Goal: Task Accomplishment & Management: Use online tool/utility

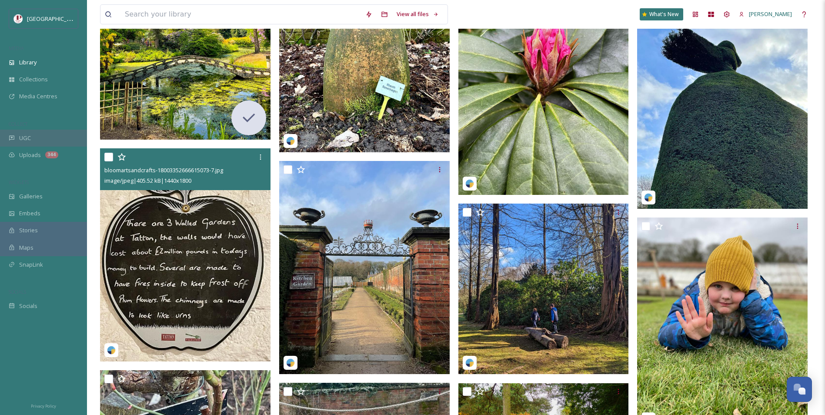
scroll to position [5177, 0]
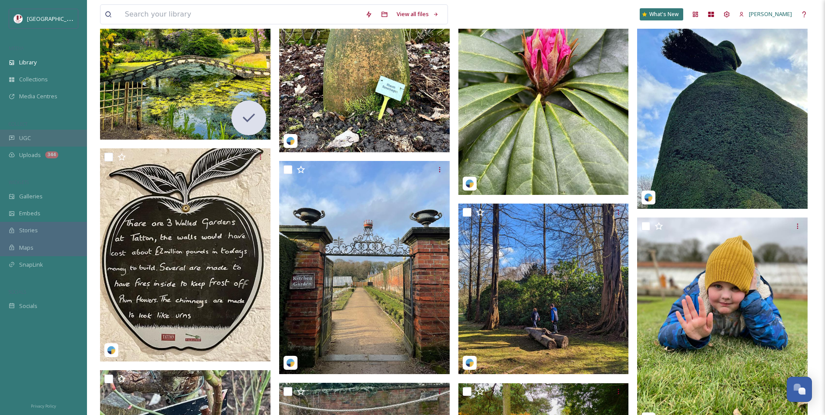
click at [26, 135] on span "UGC" at bounding box center [25, 138] width 12 height 8
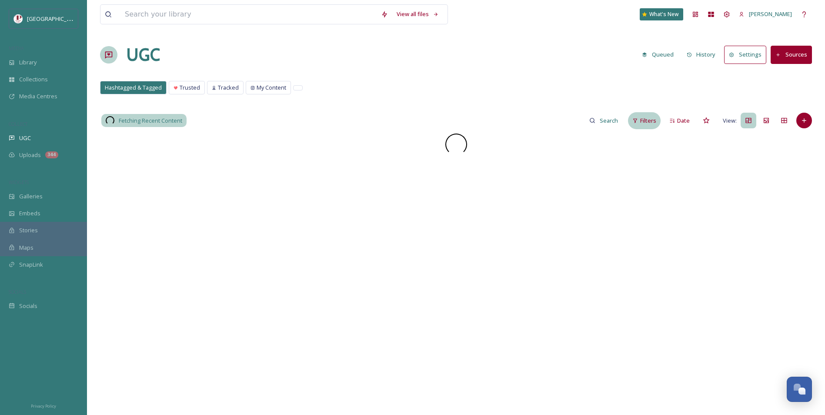
drag, startPoint x: 651, startPoint y: 121, endPoint x: 639, endPoint y: 129, distance: 14.5
click at [650, 121] on span "Filters" at bounding box center [648, 121] width 16 height 8
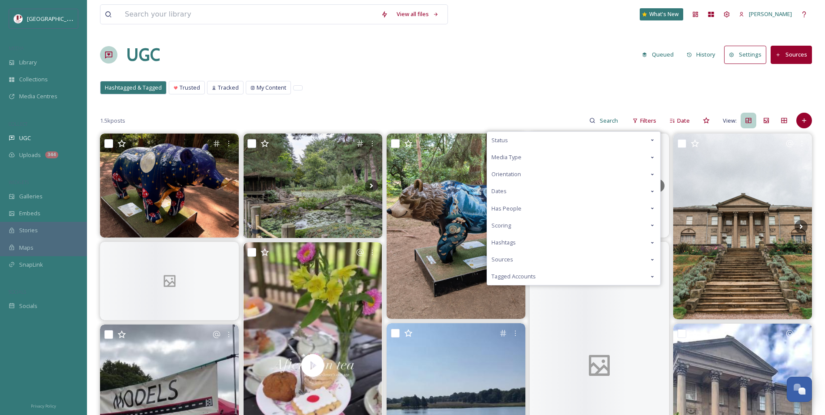
click at [522, 226] on div "Scoring" at bounding box center [573, 225] width 173 height 17
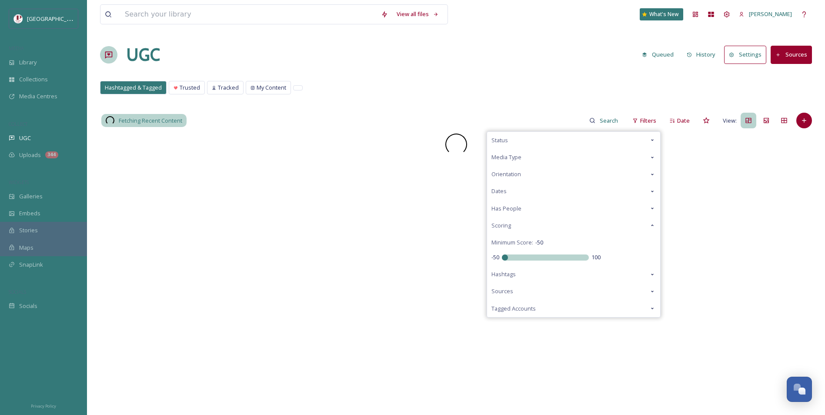
drag, startPoint x: 551, startPoint y: 258, endPoint x: 386, endPoint y: 258, distance: 164.9
type input "-50"
click at [502, 259] on input "range" at bounding box center [545, 258] width 87 height 6
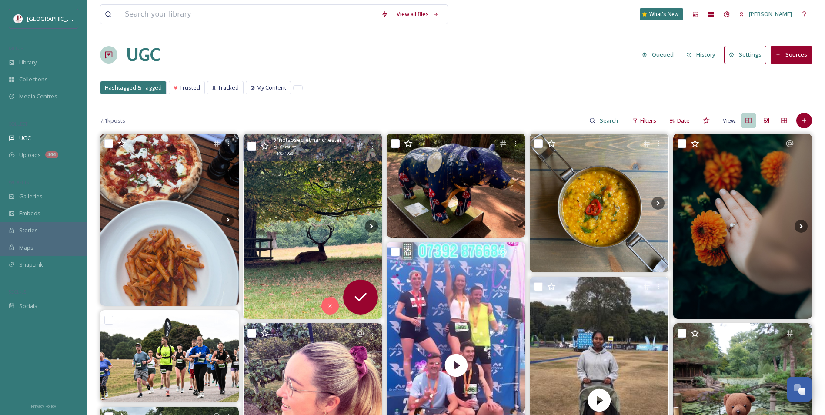
click at [312, 235] on img at bounding box center [313, 226] width 139 height 185
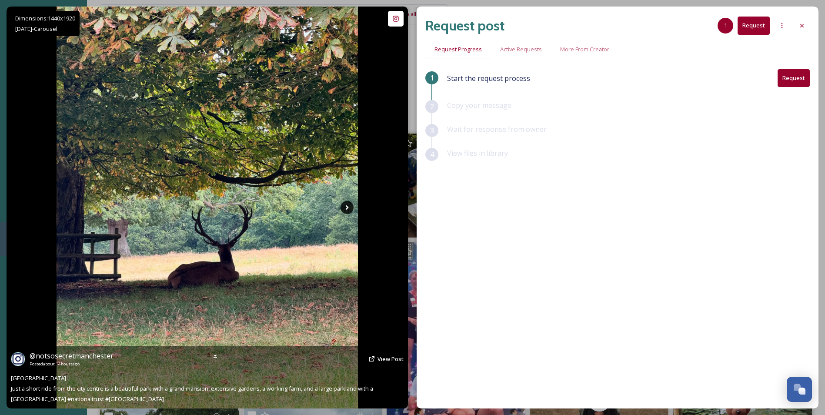
click at [350, 208] on icon at bounding box center [347, 207] width 13 height 13
click at [346, 208] on icon at bounding box center [347, 207] width 13 height 13
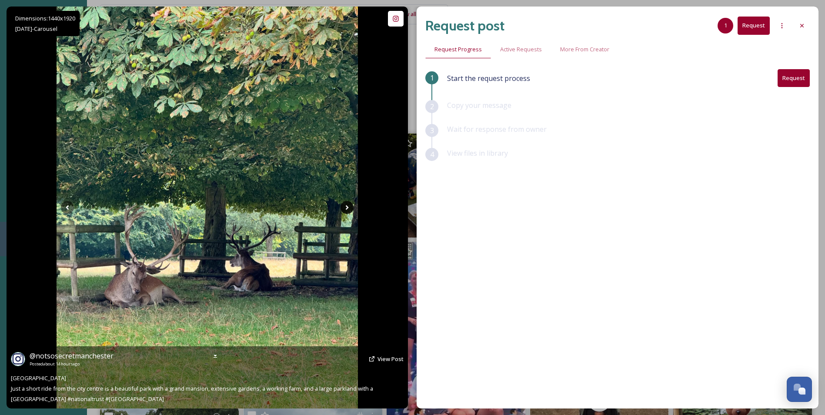
click at [346, 209] on icon at bounding box center [347, 207] width 13 height 13
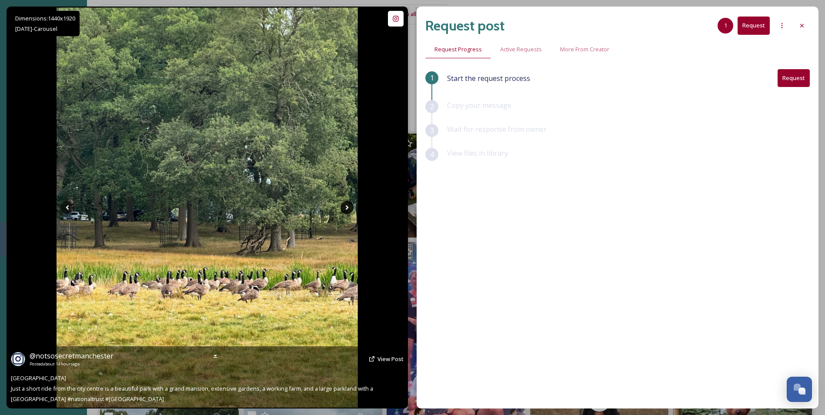
click at [346, 209] on icon at bounding box center [347, 207] width 3 height 5
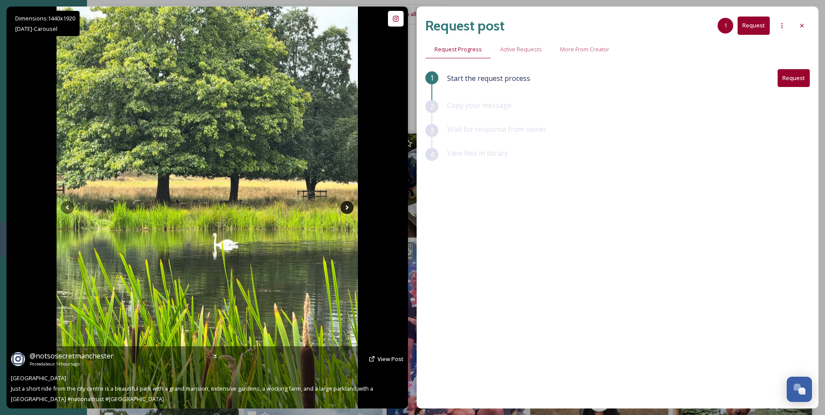
click at [346, 209] on icon at bounding box center [347, 207] width 3 height 5
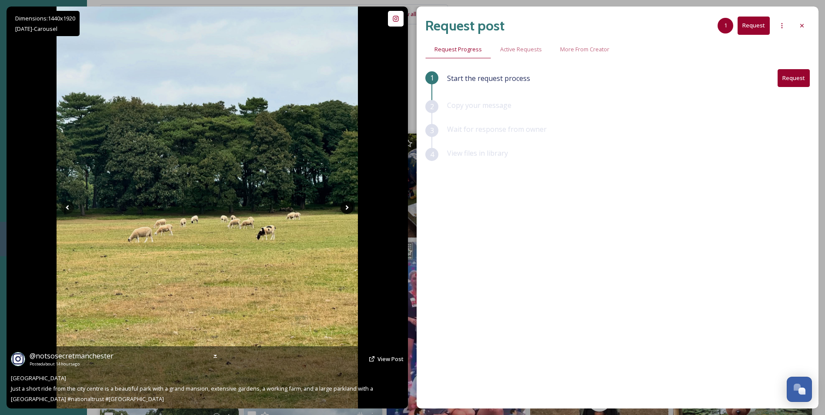
click at [346, 209] on icon at bounding box center [347, 207] width 3 height 5
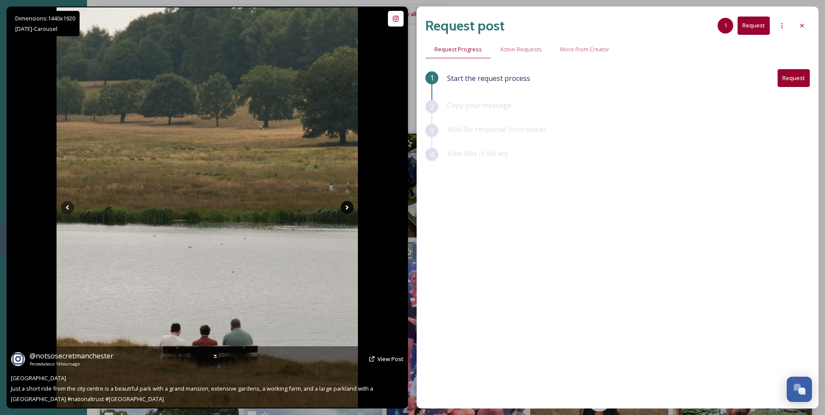
click at [346, 209] on icon at bounding box center [347, 207] width 3 height 5
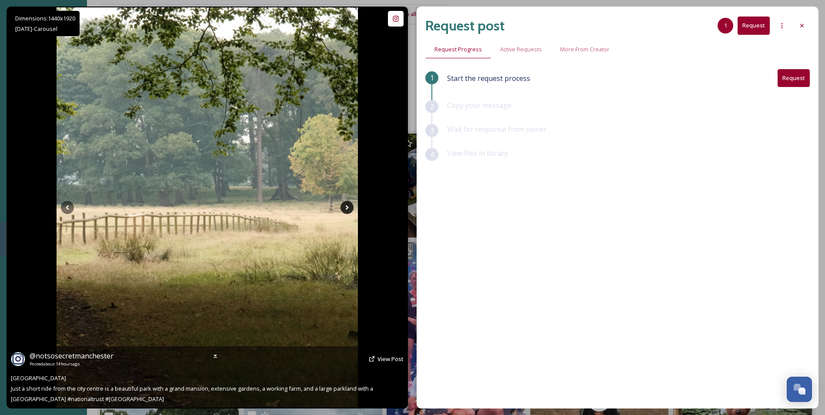
click at [346, 209] on icon at bounding box center [347, 207] width 3 height 5
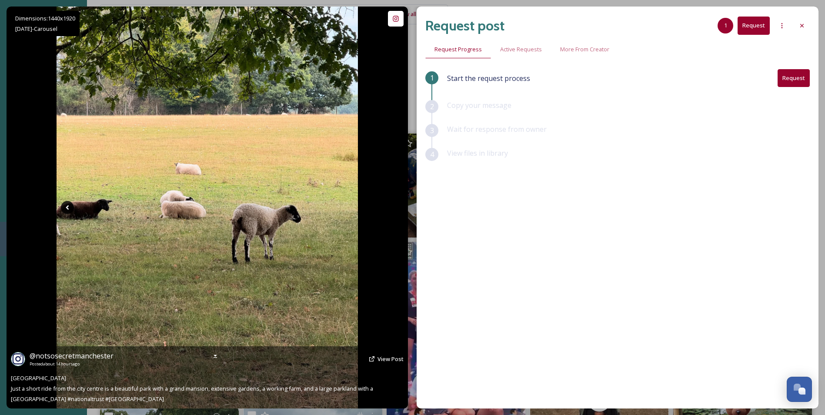
click at [72, 210] on icon at bounding box center [67, 207] width 13 height 13
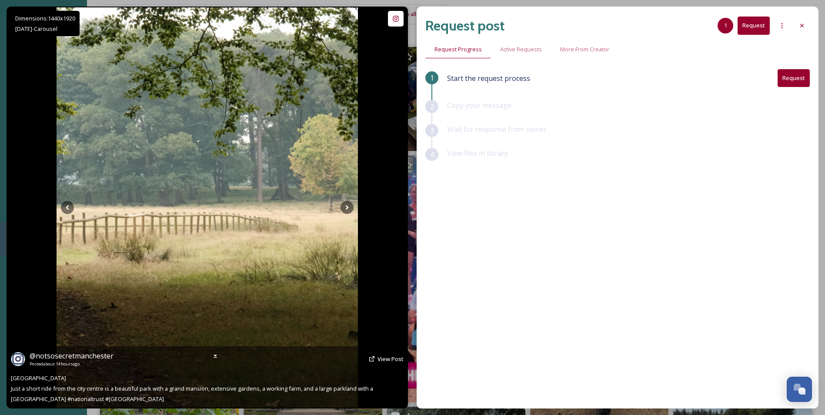
scroll to position [87, 0]
click at [64, 209] on icon at bounding box center [67, 207] width 13 height 13
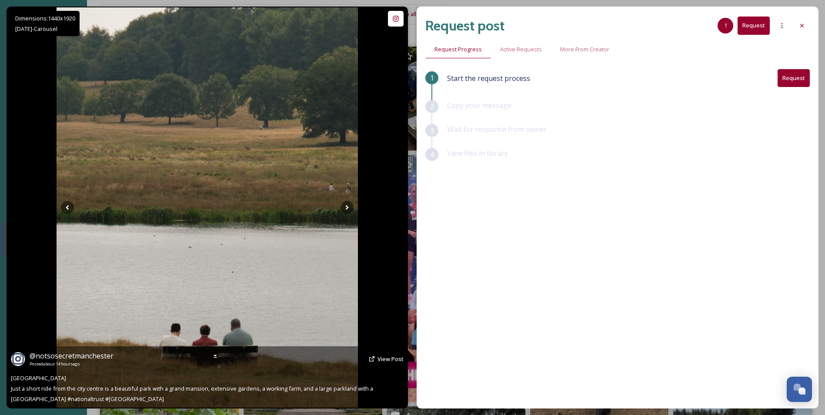
drag, startPoint x: 342, startPoint y: 212, endPoint x: 373, endPoint y: 217, distance: 30.9
click at [372, 229] on div "Dimensions: 1440 x [DATE] - Carousel @ notsosecretmanchester Posted about 14 ho…" at bounding box center [208, 208] width 402 height 402
click at [350, 208] on icon at bounding box center [347, 207] width 13 height 13
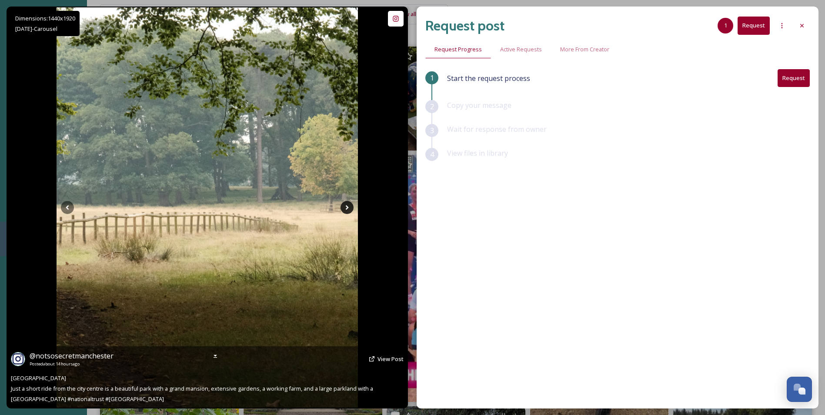
click at [348, 210] on icon at bounding box center [347, 207] width 13 height 13
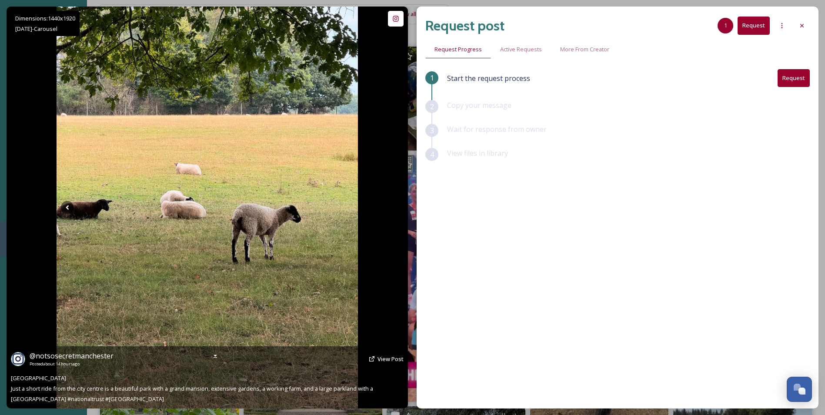
click at [348, 210] on icon at bounding box center [347, 207] width 13 height 13
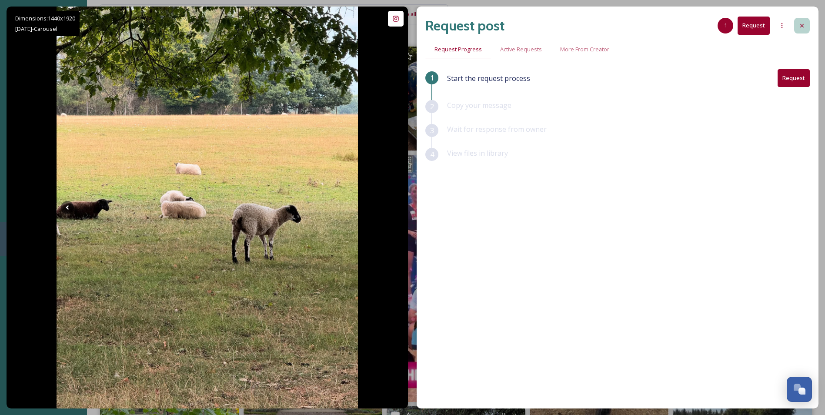
click at [804, 27] on icon at bounding box center [802, 25] width 7 height 7
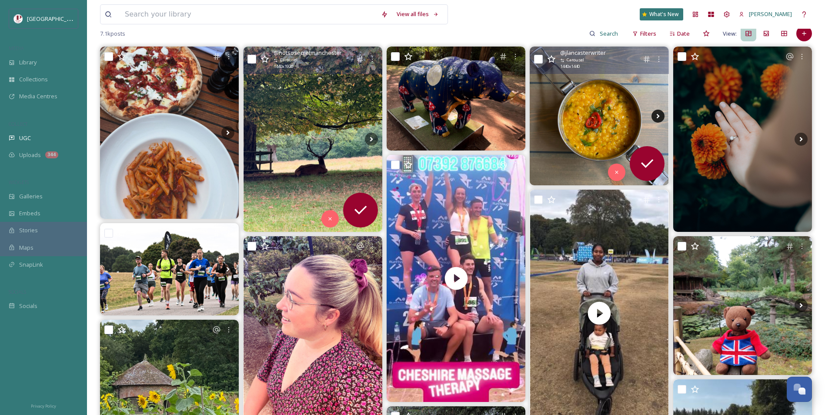
click at [660, 118] on icon at bounding box center [658, 116] width 13 height 13
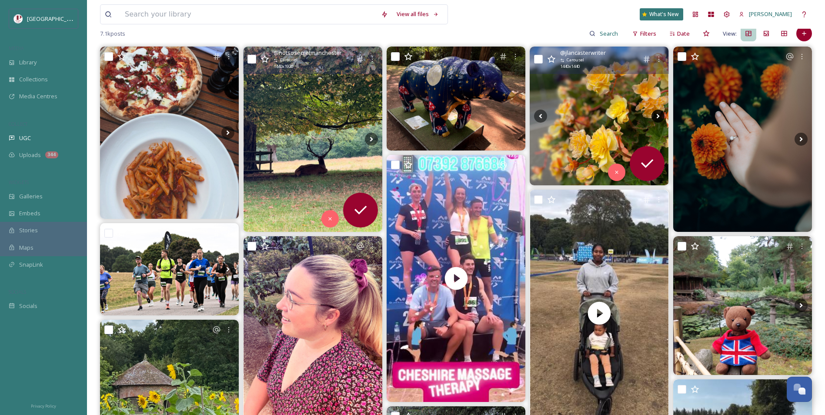
click at [660, 118] on icon at bounding box center [658, 116] width 13 height 13
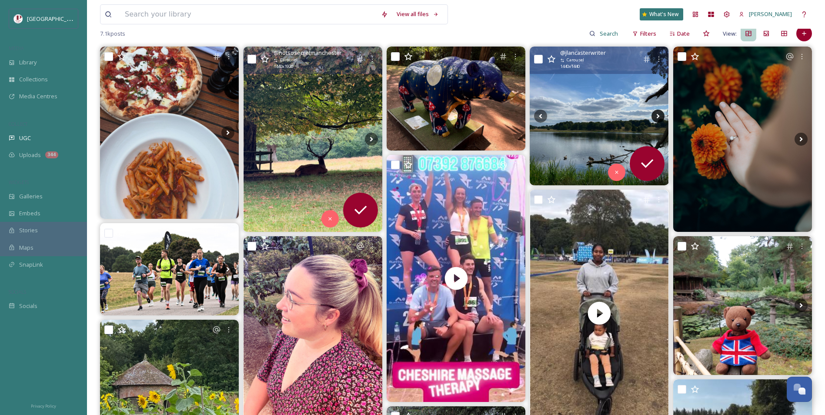
click at [660, 118] on icon at bounding box center [658, 116] width 13 height 13
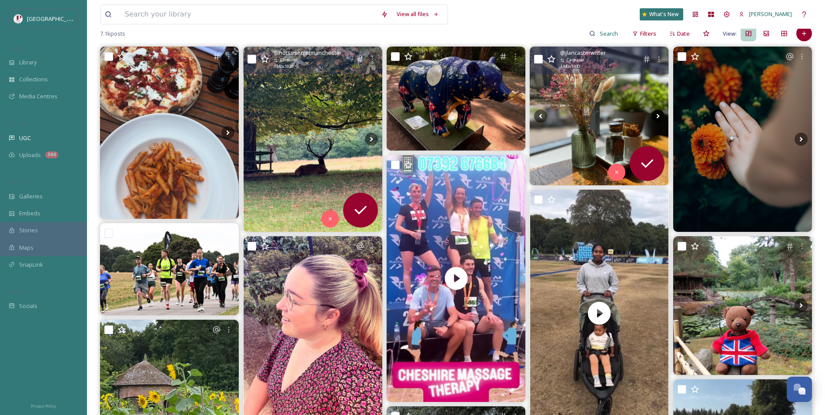
click at [660, 118] on icon at bounding box center [658, 116] width 13 height 13
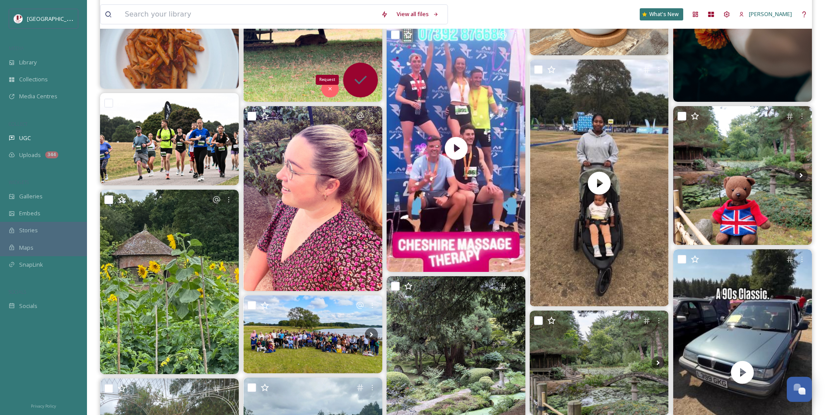
scroll to position [218, 0]
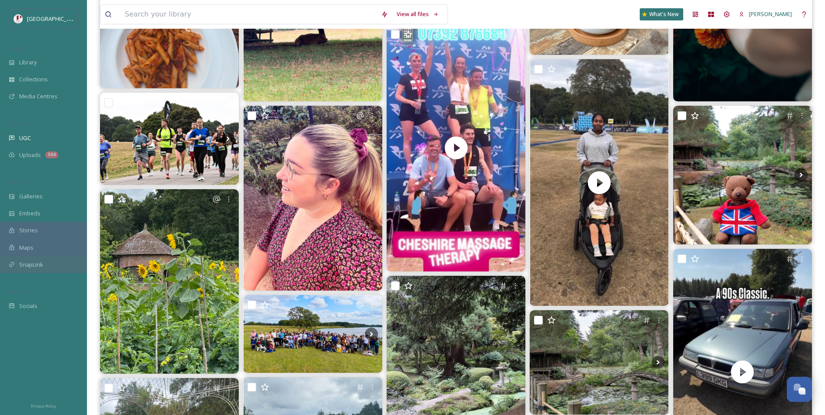
click at [65, 272] on div "SnapLink" at bounding box center [43, 264] width 87 height 17
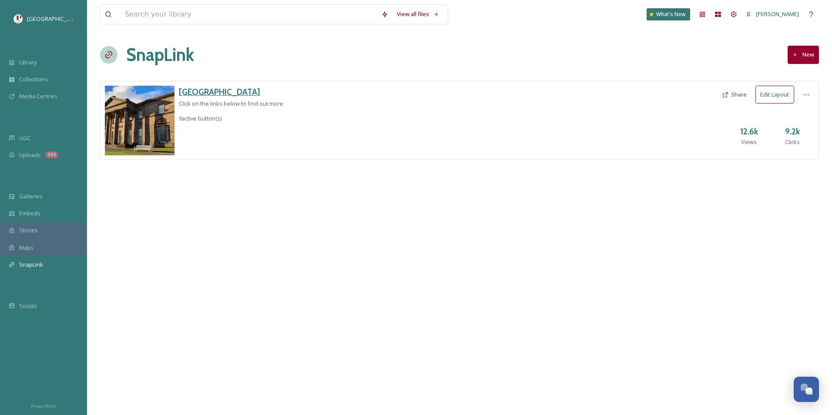
click at [192, 88] on h3 "[GEOGRAPHIC_DATA]" at bounding box center [231, 92] width 104 height 13
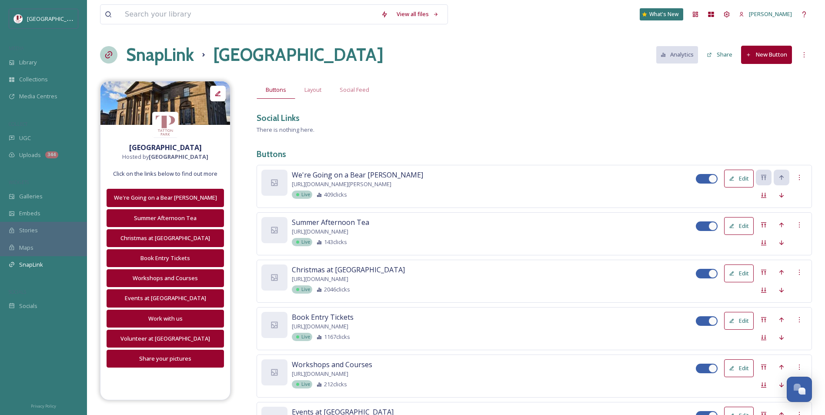
click at [389, 115] on div "Social Links" at bounding box center [535, 118] width 556 height 13
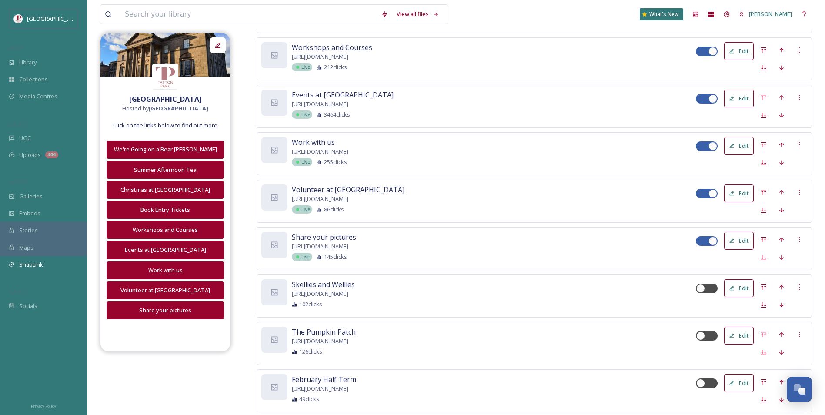
scroll to position [435, 0]
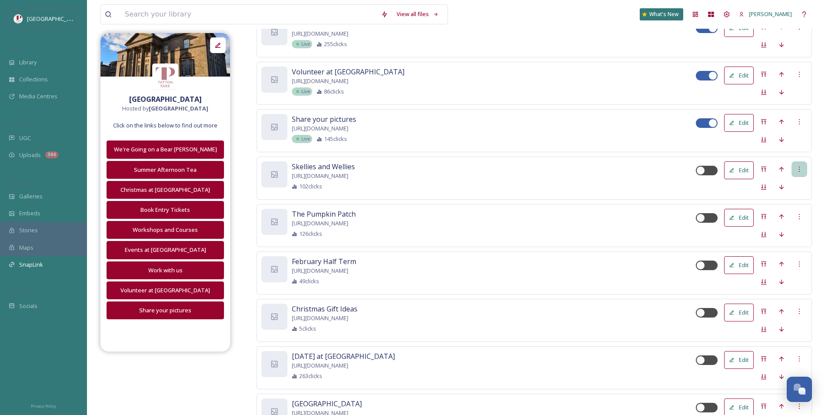
drag, startPoint x: 647, startPoint y: 174, endPoint x: 800, endPoint y: 171, distance: 153.6
click at [804, 171] on div at bounding box center [800, 169] width 16 height 16
click at [783, 213] on span "Delete Button" at bounding box center [785, 214] width 36 height 8
click at [795, 174] on div at bounding box center [800, 169] width 16 height 16
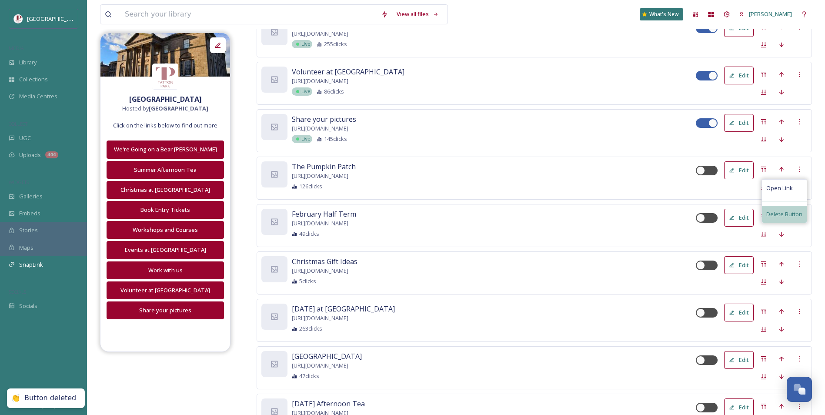
click at [787, 216] on span "Delete Button" at bounding box center [785, 214] width 36 height 8
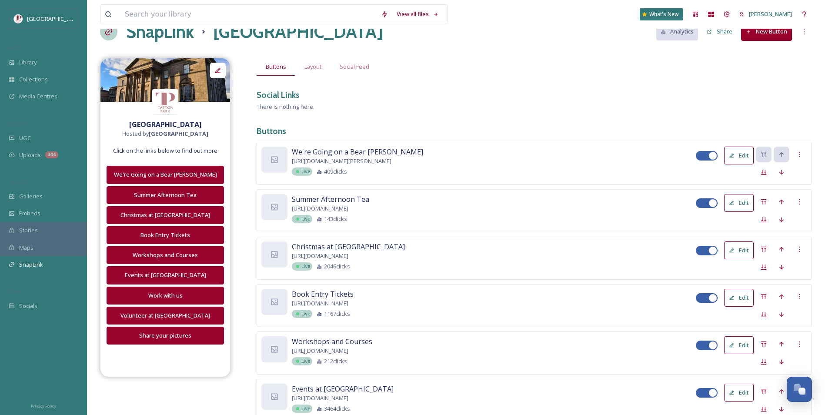
scroll to position [0, 0]
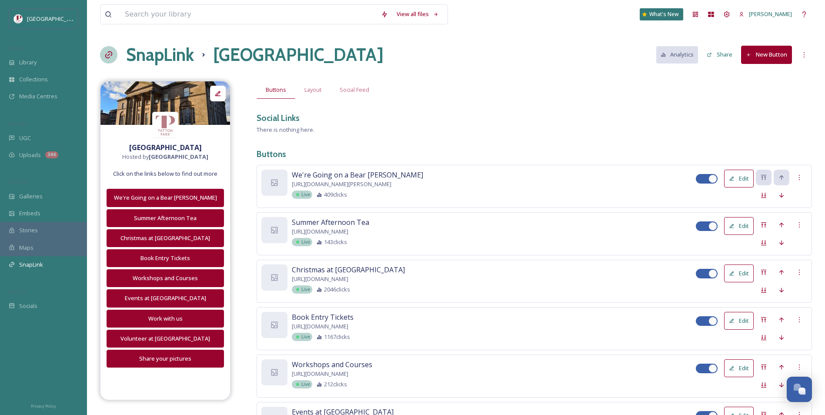
click at [748, 57] on icon at bounding box center [749, 55] width 6 height 6
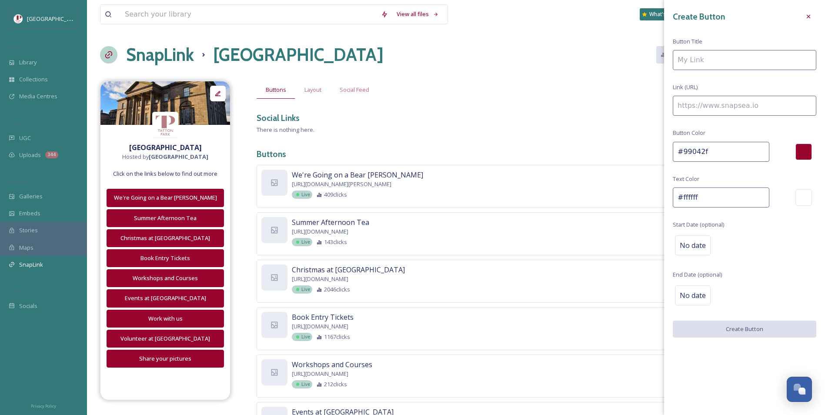
click at [730, 57] on input at bounding box center [745, 60] width 144 height 20
type input "[DATE] at [GEOGRAPHIC_DATA]"
click at [733, 96] on input at bounding box center [745, 106] width 144 height 20
paste input "[URL][DOMAIN_NAME]"
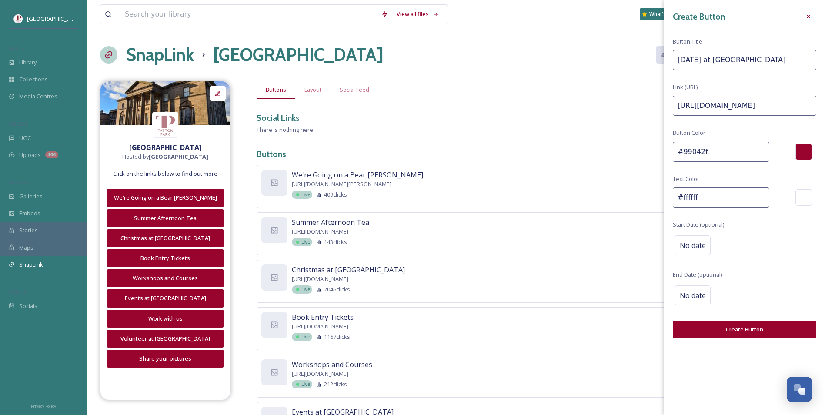
type input "[URL][DOMAIN_NAME]"
drag, startPoint x: 730, startPoint y: 331, endPoint x: 730, endPoint y: 111, distance: 220.6
click at [706, 83] on div "Create Button Button Title [DATE] at [GEOGRAPHIC_DATA] Link (URL) [URL][DOMAIN_…" at bounding box center [744, 173] width 161 height 347
click at [751, 325] on button "Create Button" at bounding box center [745, 330] width 144 height 18
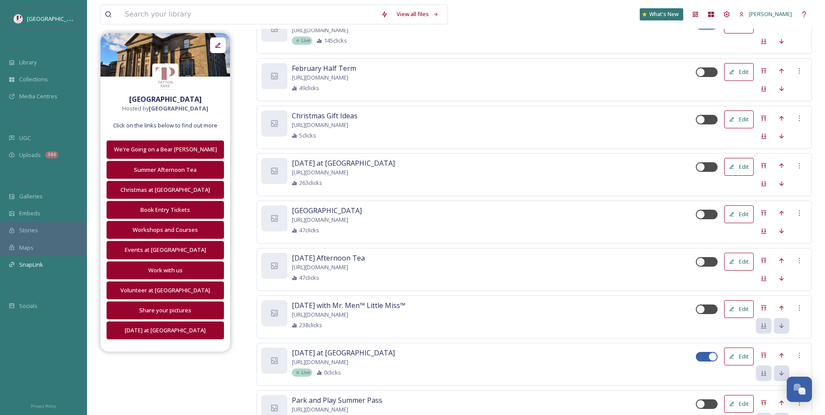
scroll to position [534, 0]
click at [766, 357] on icon at bounding box center [763, 354] width 7 height 7
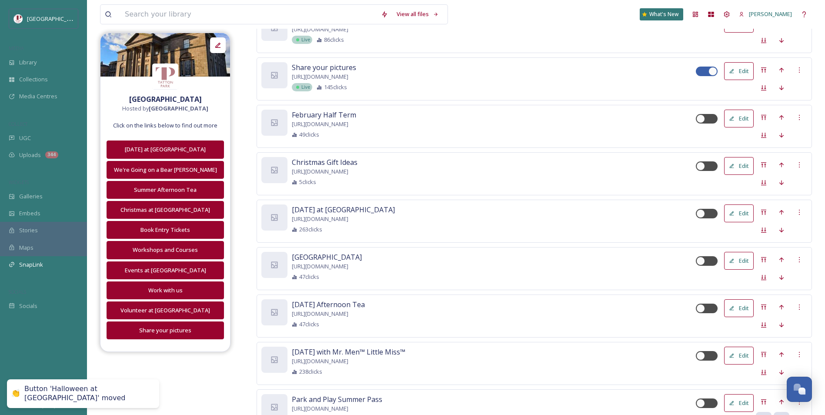
scroll to position [0, 0]
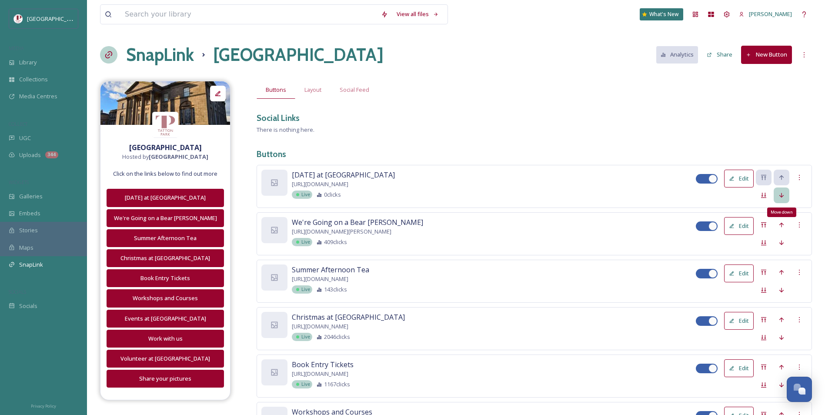
click at [781, 196] on icon at bounding box center [781, 195] width 7 height 7
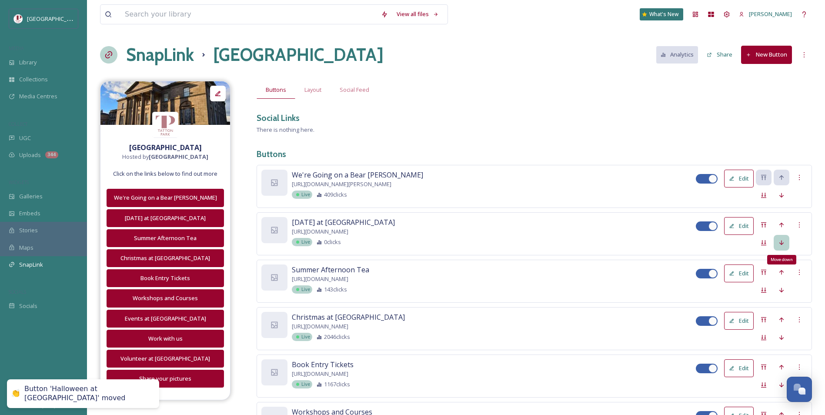
click at [777, 241] on div "Move down" at bounding box center [782, 243] width 16 height 16
click at [779, 290] on icon at bounding box center [781, 290] width 7 height 7
click at [441, 91] on div "Buttons Layout Social Feed" at bounding box center [535, 90] width 556 height 18
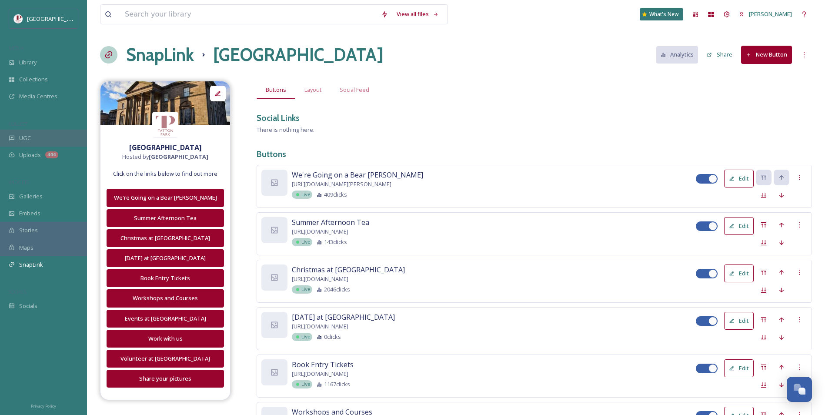
click at [63, 145] on div "UGC" at bounding box center [43, 138] width 87 height 17
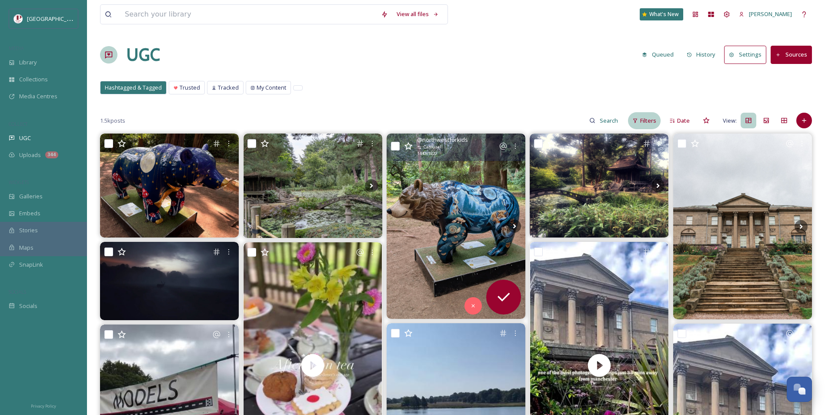
click at [645, 124] on span "Filters" at bounding box center [648, 121] width 16 height 8
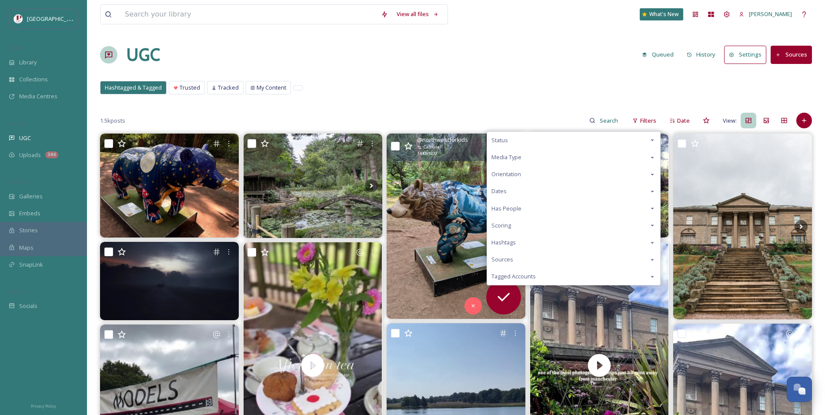
click at [523, 224] on div "Scoring" at bounding box center [573, 225] width 173 height 17
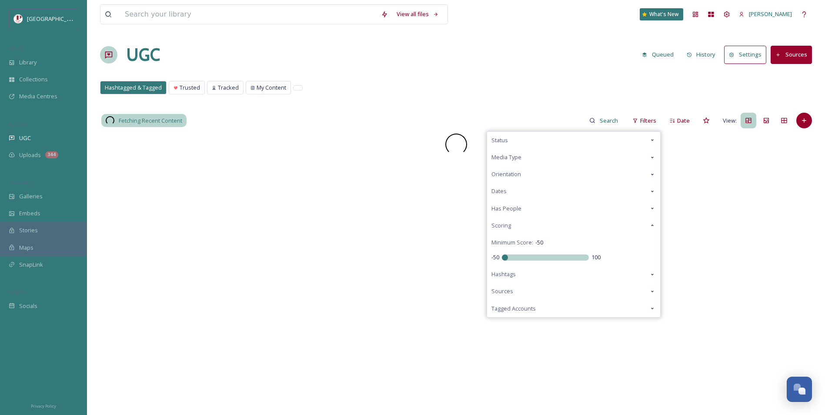
drag, startPoint x: 548, startPoint y: 255, endPoint x: 426, endPoint y: 237, distance: 123.2
type input "-50"
click at [502, 260] on input "range" at bounding box center [545, 258] width 87 height 6
